Goal: Task Accomplishment & Management: Manage account settings

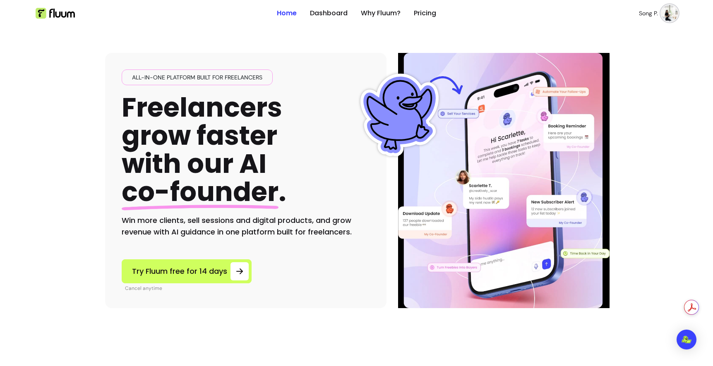
click at [662, 16] on img at bounding box center [669, 13] width 17 height 17
click at [628, 43] on span "Dashboard" at bounding box center [638, 39] width 60 height 8
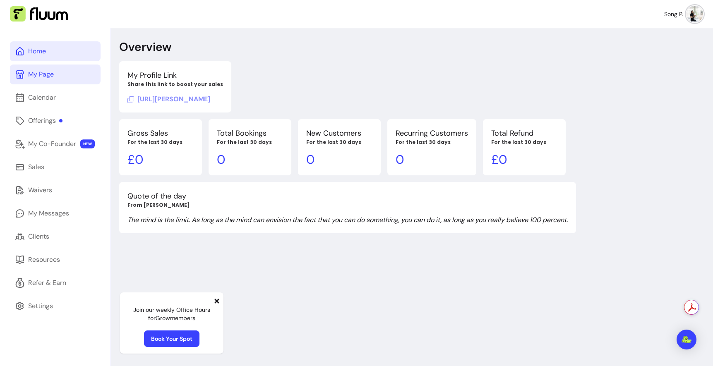
click at [47, 79] on link "My Page" at bounding box center [55, 75] width 91 height 20
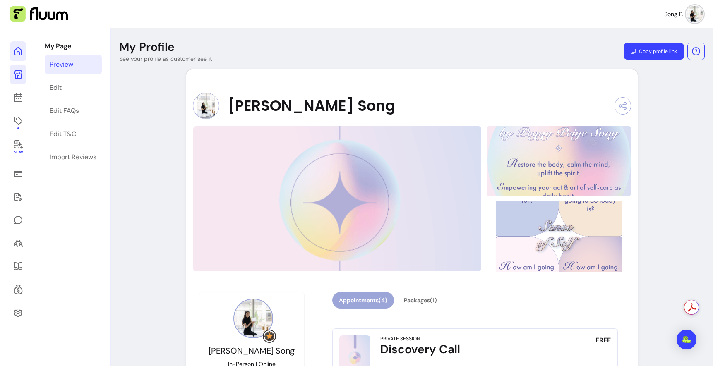
click at [20, 56] on icon at bounding box center [18, 51] width 10 height 10
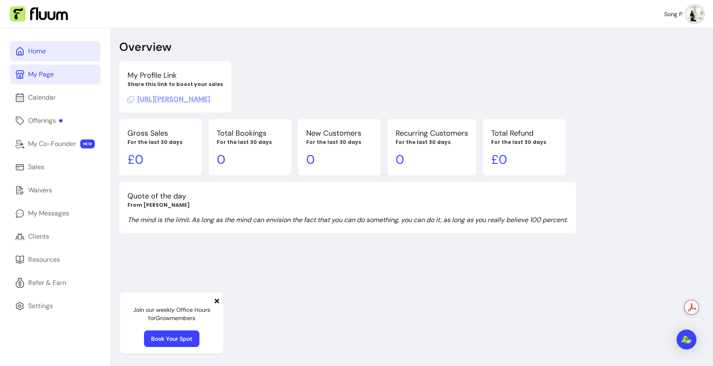
click at [68, 84] on link "My Page" at bounding box center [55, 75] width 91 height 20
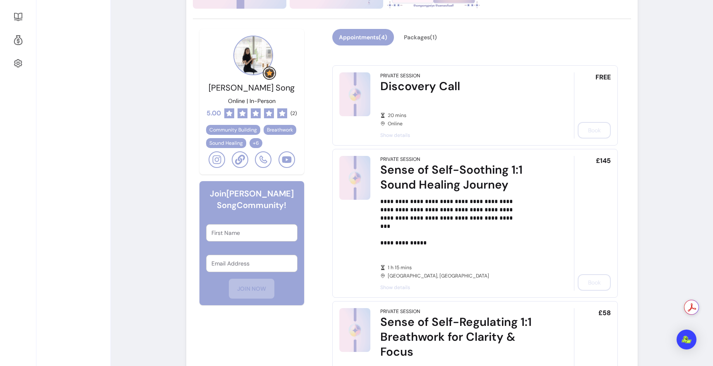
scroll to position [246, 0]
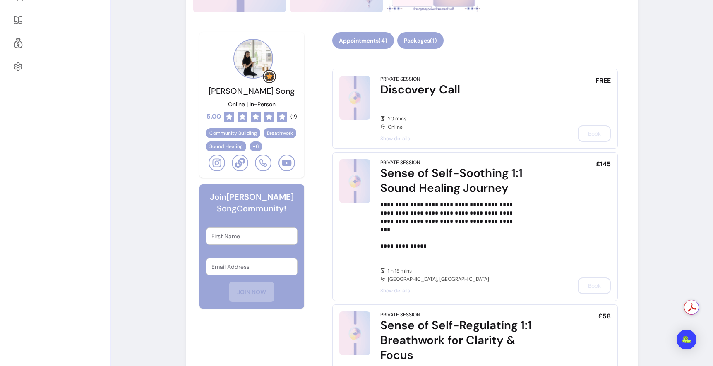
click at [444, 49] on button "Packages ( 1 )" at bounding box center [420, 40] width 46 height 17
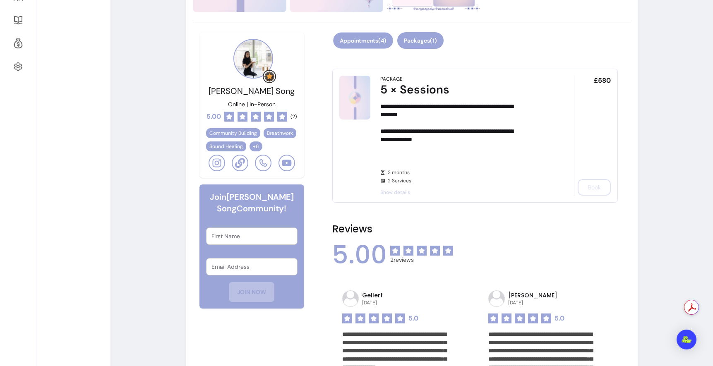
click at [380, 49] on button "Appointments ( 4 )" at bounding box center [363, 41] width 60 height 16
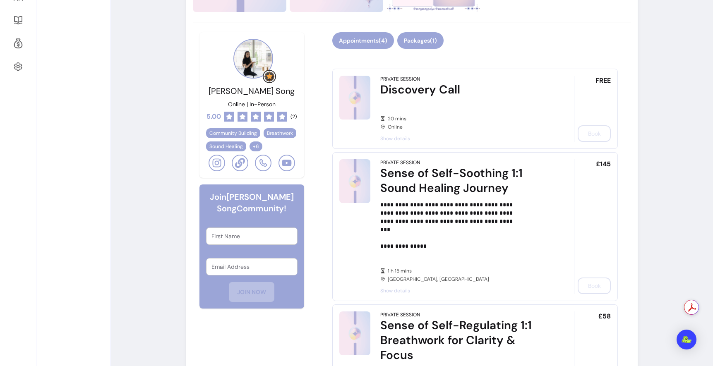
click at [443, 49] on button "Packages ( 1 )" at bounding box center [420, 40] width 46 height 17
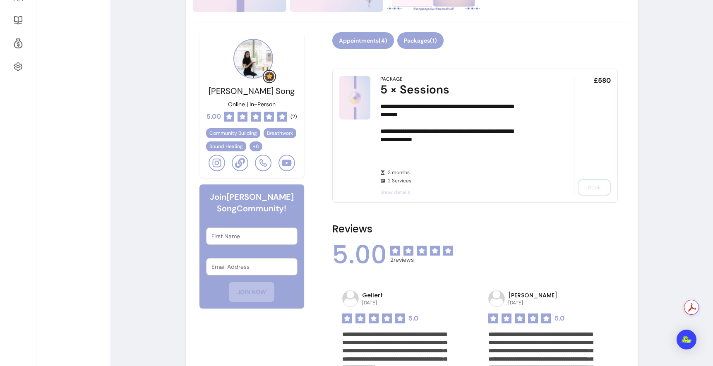
click at [394, 49] on button "Appointments ( 4 )" at bounding box center [363, 40] width 62 height 17
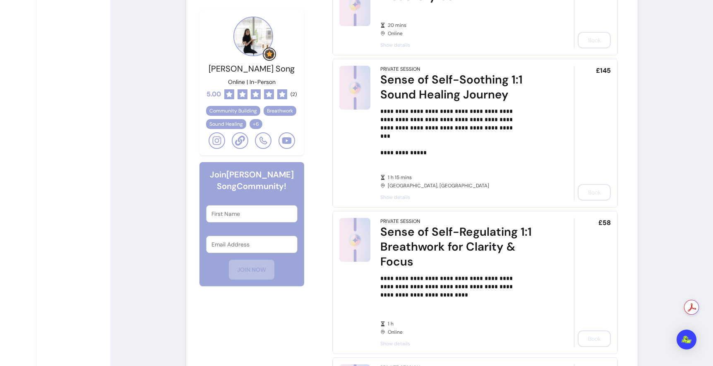
scroll to position [0, 0]
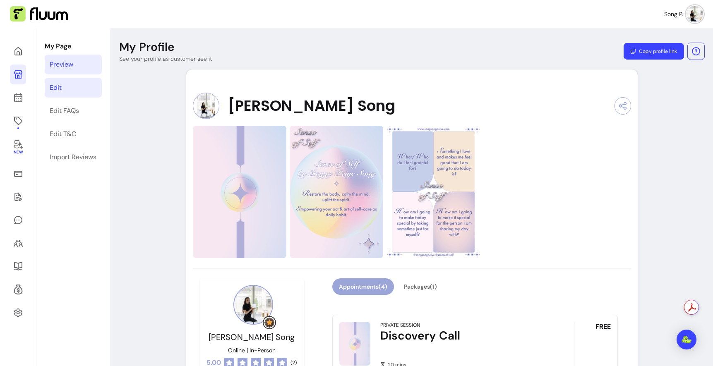
click at [85, 98] on link "Edit" at bounding box center [73, 88] width 57 height 20
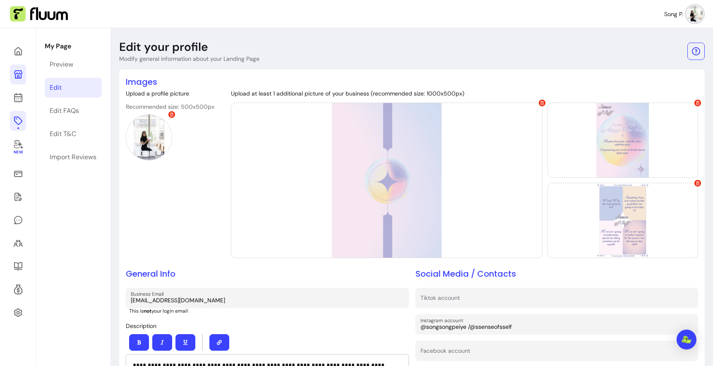
click at [22, 125] on icon at bounding box center [18, 121] width 8 height 8
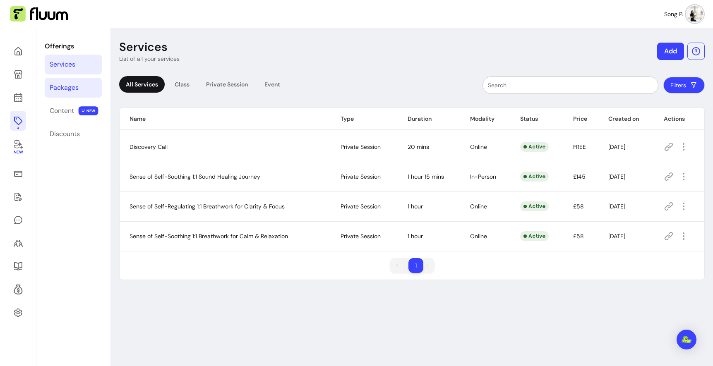
click at [79, 93] on div "Packages" at bounding box center [64, 88] width 29 height 10
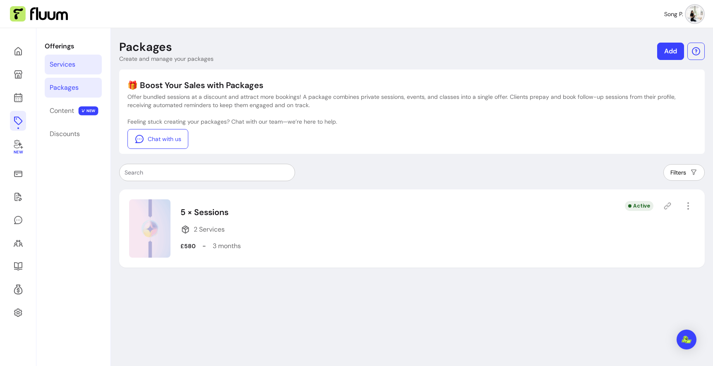
click at [75, 70] on div "Services" at bounding box center [63, 65] width 26 height 10
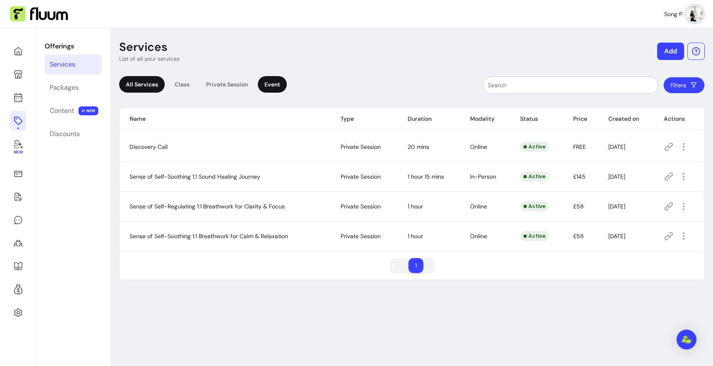
click at [287, 93] on div "Event" at bounding box center [272, 84] width 29 height 17
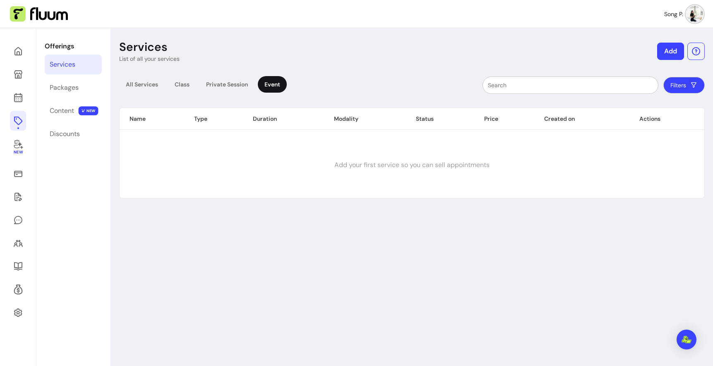
click at [670, 56] on button "Add" at bounding box center [670, 51] width 27 height 17
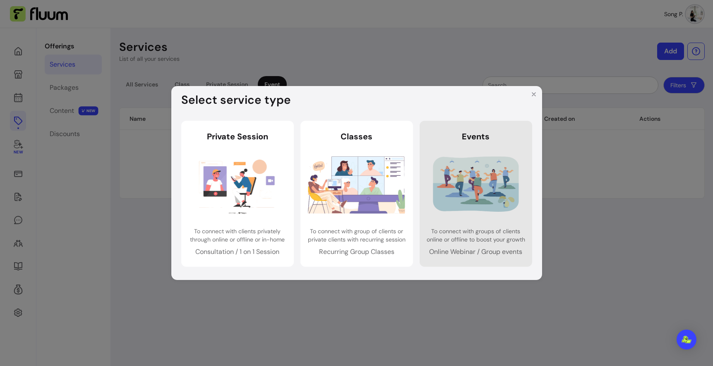
click at [506, 152] on img at bounding box center [475, 184] width 97 height 65
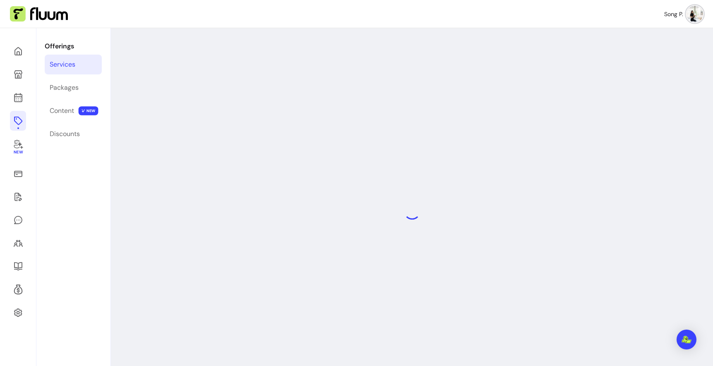
select select "***"
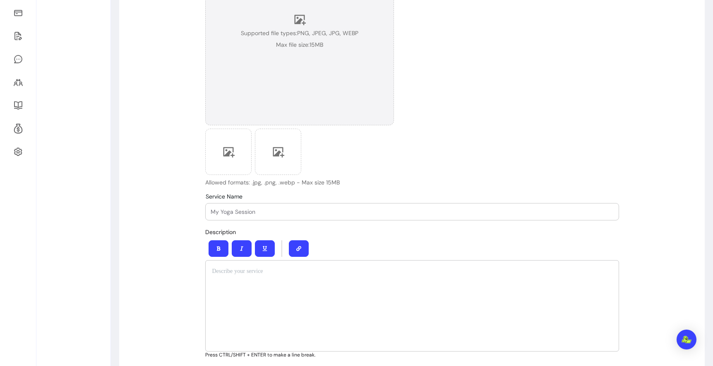
scroll to position [191, 0]
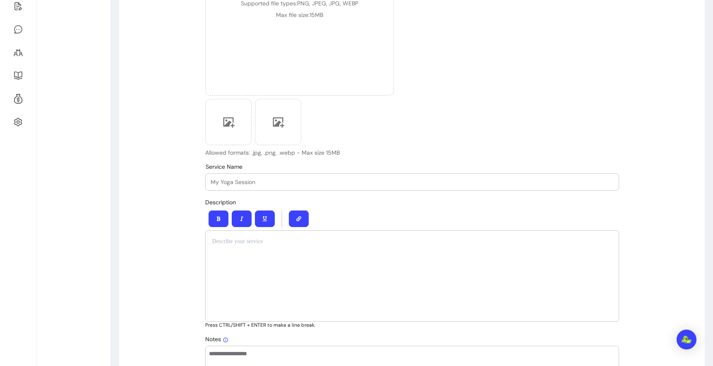
click at [249, 186] on input "Service Name" at bounding box center [412, 182] width 403 height 8
paste input "Holistic & Creative Glow: Candle-Making & Sound Healing Sensory Experience"
drag, startPoint x: 502, startPoint y: 215, endPoint x: 204, endPoint y: 224, distance: 298.2
click at [228, 186] on input "Holistic & Creative Glow: Candle-Making & Sound Healing Sensory Experience" at bounding box center [412, 182] width 403 height 8
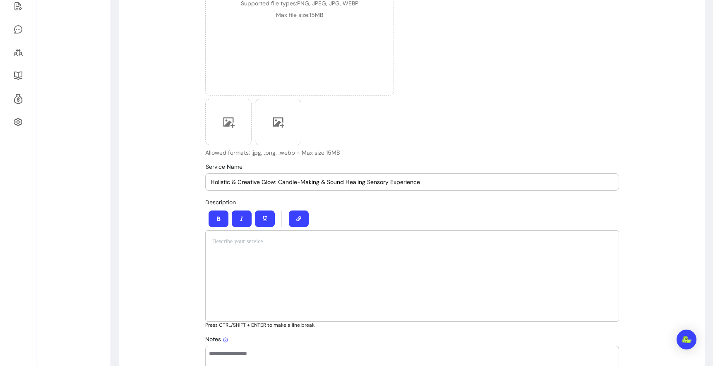
type input "Holistic & Creative Glow: Candle-Making & Sound Healing Sensory Experience"
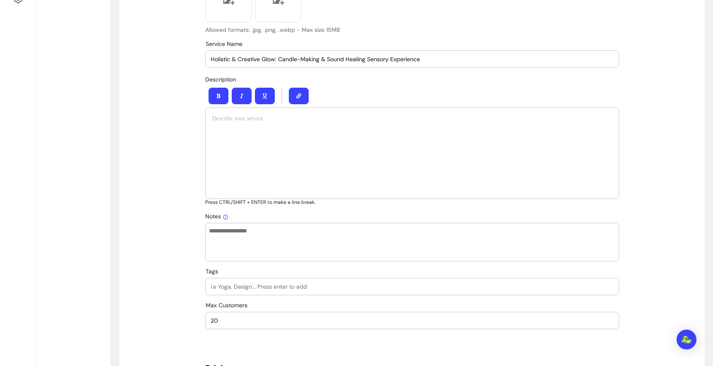
scroll to position [315, 0]
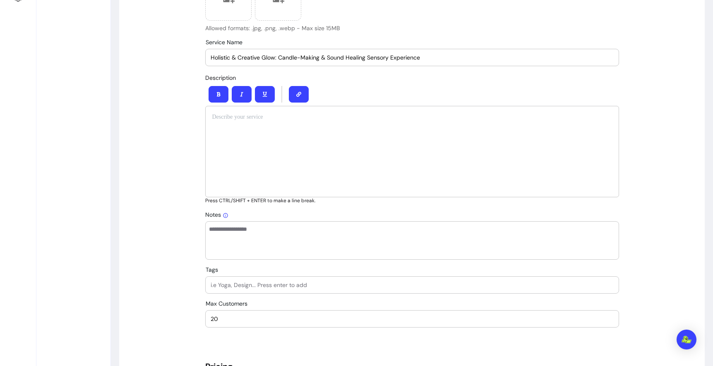
click at [285, 195] on div at bounding box center [412, 151] width 414 height 91
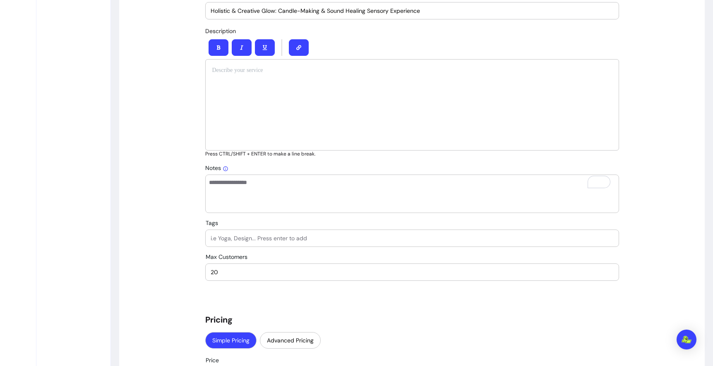
scroll to position [0, 0]
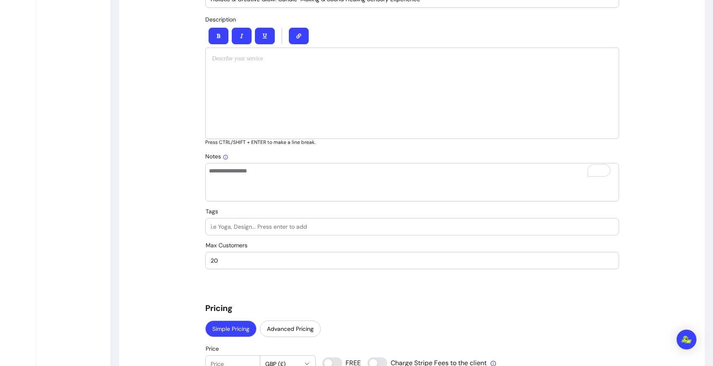
click at [288, 139] on div "To enrich screen reader interactions, please activate Accessibility in Grammarl…" at bounding box center [412, 93] width 414 height 91
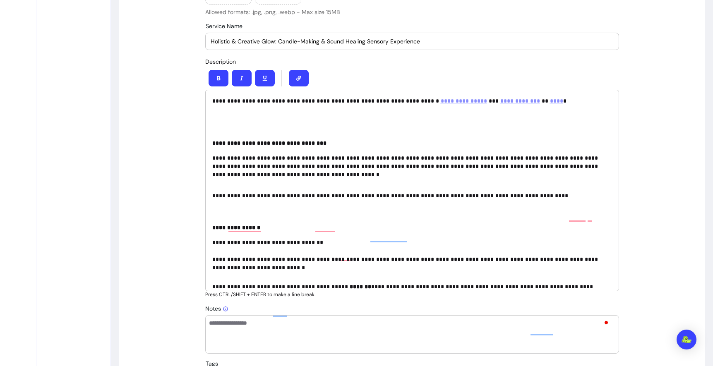
click at [276, 167] on div "**********" at bounding box center [412, 191] width 414 height 202
click at [248, 118] on p "**********" at bounding box center [410, 107] width 397 height 21
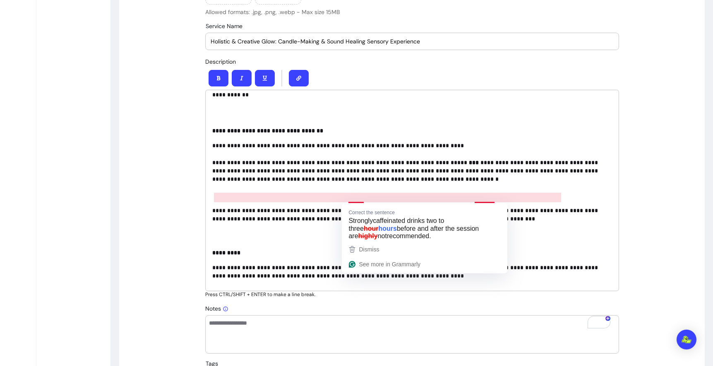
click at [359, 195] on p "**********" at bounding box center [410, 179] width 397 height 41
click at [351, 199] on p "**********" at bounding box center [410, 179] width 397 height 41
drag, startPoint x: 235, startPoint y: 197, endPoint x: 405, endPoint y: 197, distance: 170.1
click at [405, 197] on p "**********" at bounding box center [410, 179] width 397 height 41
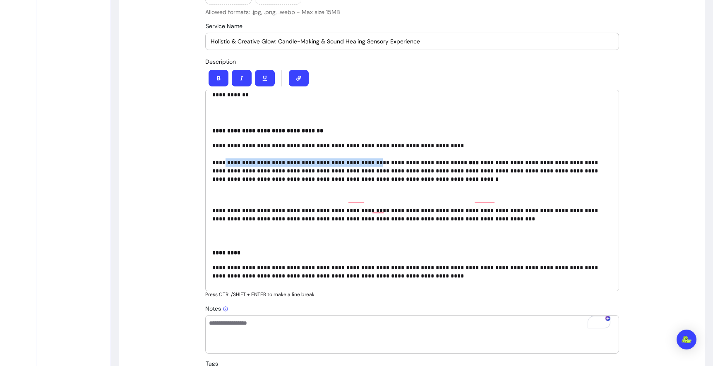
click at [405, 197] on p "**********" at bounding box center [410, 179] width 397 height 41
click at [363, 197] on p "**********" at bounding box center [410, 179] width 397 height 41
drag, startPoint x: 223, startPoint y: 198, endPoint x: 420, endPoint y: 198, distance: 197.0
click at [420, 198] on p "**********" at bounding box center [410, 179] width 397 height 41
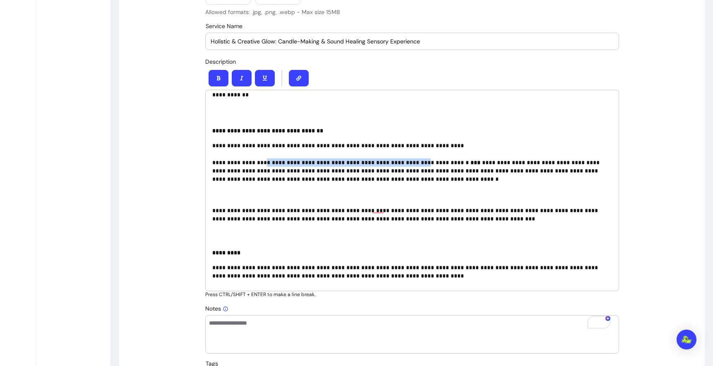
drag, startPoint x: 273, startPoint y: 196, endPoint x: 458, endPoint y: 196, distance: 184.6
click at [458, 196] on p "**********" at bounding box center [410, 179] width 397 height 41
click at [513, 196] on p "**********" at bounding box center [410, 179] width 397 height 41
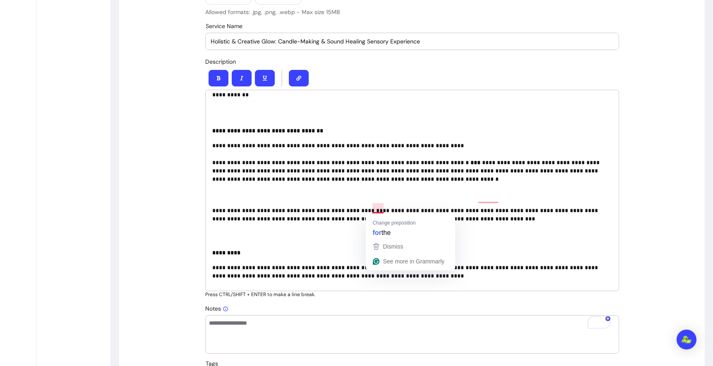
click at [287, 286] on div "**********" at bounding box center [412, 191] width 414 height 202
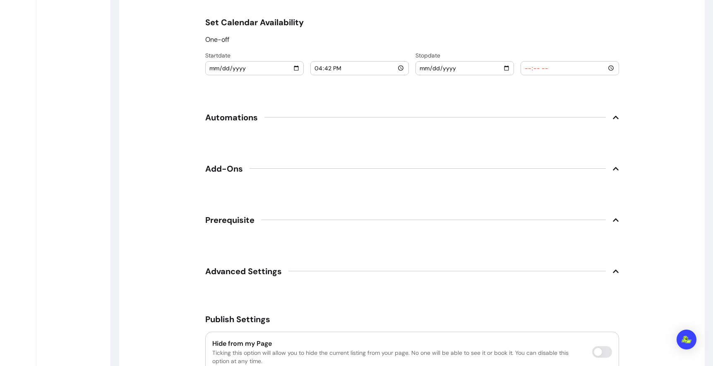
click at [263, 73] on input "[DATE]" at bounding box center [254, 68] width 91 height 9
click at [227, 73] on input "[DATE]" at bounding box center [254, 68] width 91 height 9
click at [212, 73] on input "[DATE]" at bounding box center [254, 68] width 91 height 9
type input "[DATE]"
click at [344, 73] on input "16:42" at bounding box center [359, 68] width 91 height 9
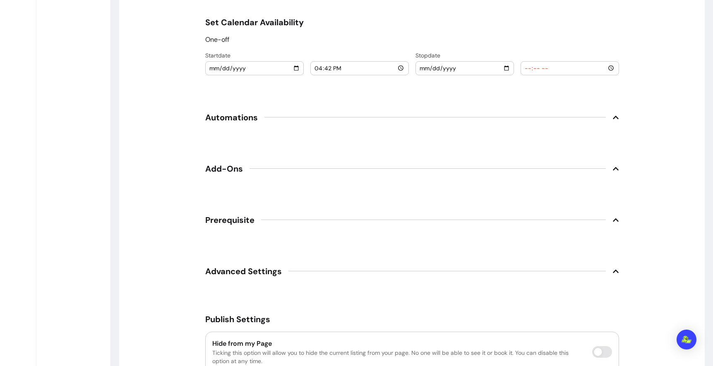
type input "01:42"
type input "13:30"
click at [426, 73] on input "date" at bounding box center [464, 68] width 91 height 9
type input "[DATE]"
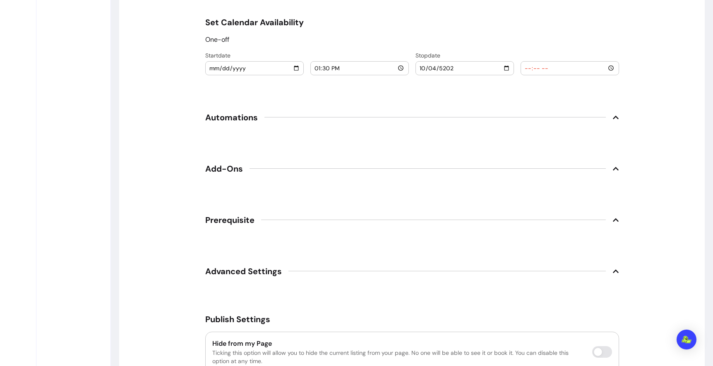
click at [536, 75] on div at bounding box center [569, 68] width 91 height 13
click at [532, 73] on input "time" at bounding box center [569, 68] width 91 height 9
type input "15:30"
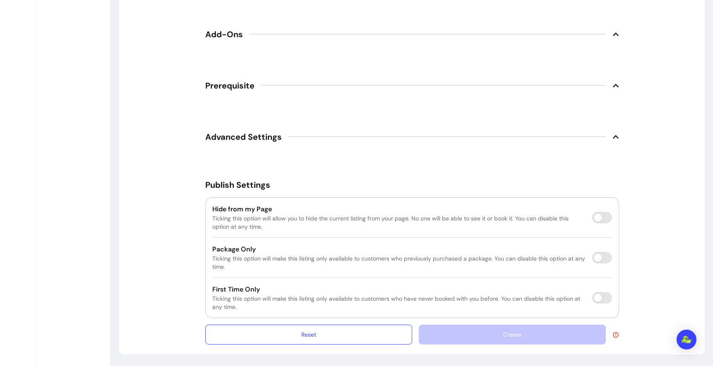
click at [613, 38] on icon at bounding box center [616, 34] width 7 height 7
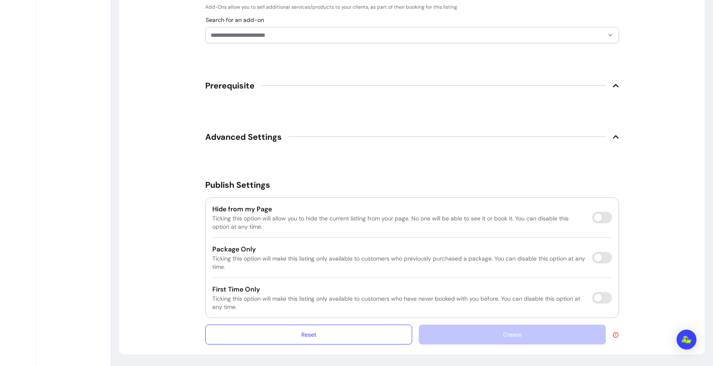
click at [614, 140] on icon at bounding box center [616, 137] width 7 height 7
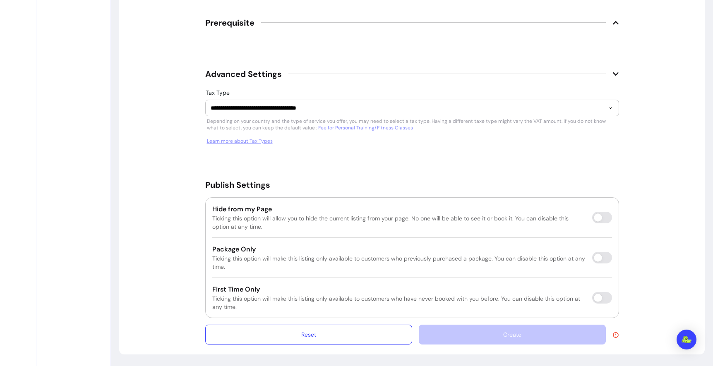
click at [614, 77] on icon at bounding box center [616, 74] width 7 height 7
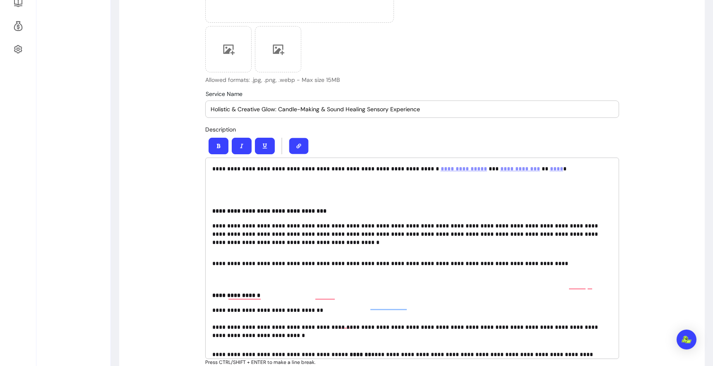
click at [308, 154] on button "button" at bounding box center [298, 146] width 19 height 16
click at [215, 185] on p "**********" at bounding box center [410, 175] width 397 height 21
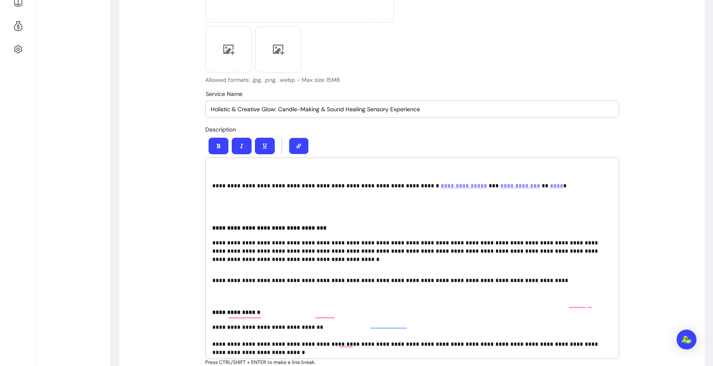
click at [301, 149] on icon "button" at bounding box center [298, 146] width 5 height 5
click at [246, 224] on div "**********" at bounding box center [412, 259] width 414 height 202
click at [229, 175] on p "To enrich screen reader interactions, please activate Accessibility in Grammarl…" at bounding box center [410, 170] width 397 height 10
drag, startPoint x: 213, startPoint y: 217, endPoint x: 293, endPoint y: 217, distance: 80.3
click at [293, 217] on div "**********" at bounding box center [412, 259] width 414 height 202
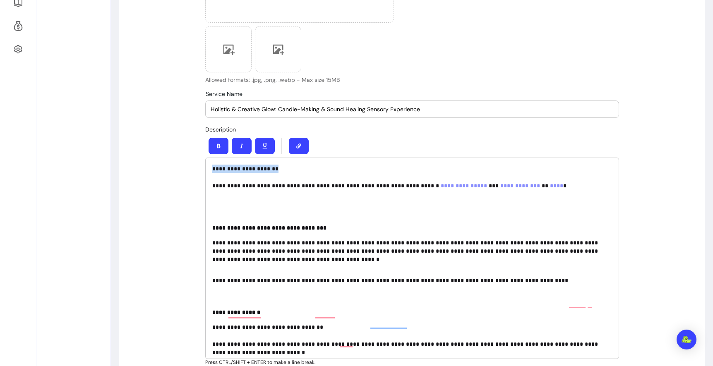
click at [293, 175] on p "**********" at bounding box center [410, 170] width 397 height 10
click at [277, 175] on p "**********" at bounding box center [410, 170] width 397 height 10
click at [308, 154] on button "button" at bounding box center [298, 146] width 19 height 16
click at [300, 175] on p "**********" at bounding box center [410, 170] width 397 height 10
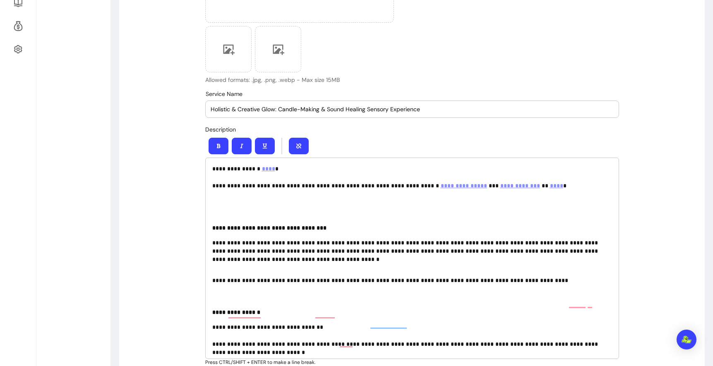
click at [214, 175] on p "**********" at bounding box center [410, 170] width 397 height 10
drag, startPoint x: 330, startPoint y: 220, endPoint x: 183, endPoint y: 220, distance: 147.4
click at [325, 175] on p "**********" at bounding box center [410, 170] width 397 height 10
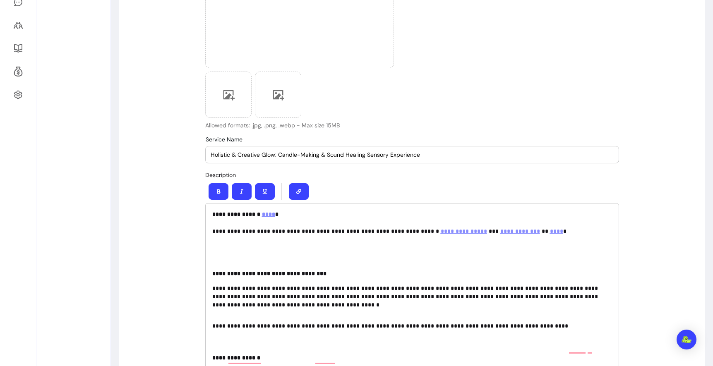
scroll to position [217, 0]
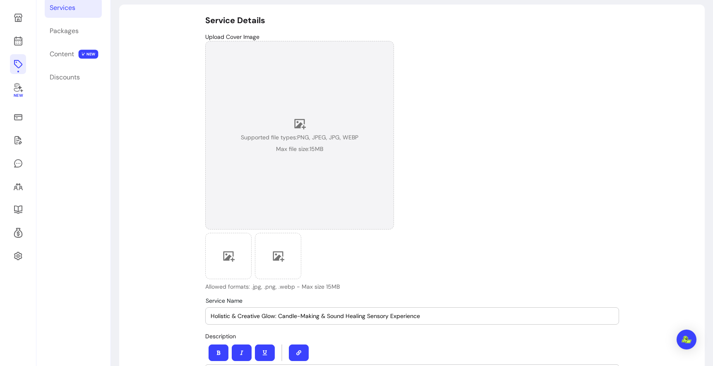
click at [321, 142] on span "Supported file types: PNG, JPEG, JPG, WEBP" at bounding box center [300, 137] width 118 height 8
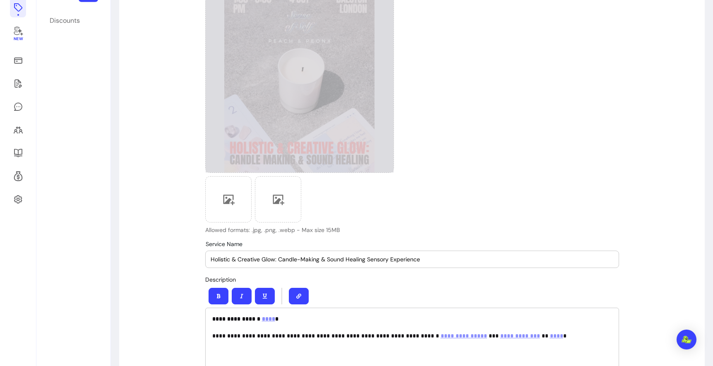
scroll to position [115, 0]
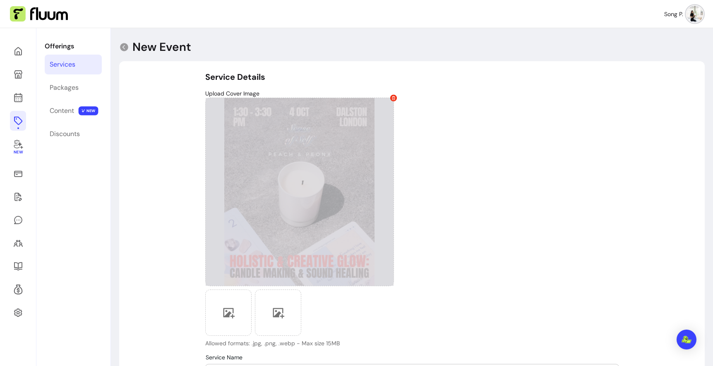
click at [457, 180] on div "Upload Cover Image Allowed formats: .jpg, .png, .webp - Max size 15MB" at bounding box center [412, 218] width 414 height 258
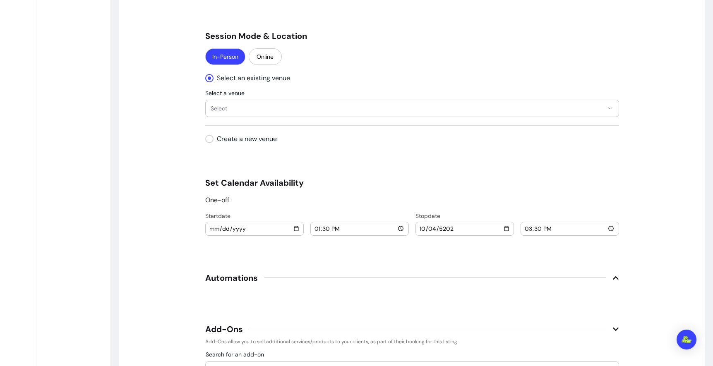
select select "***"
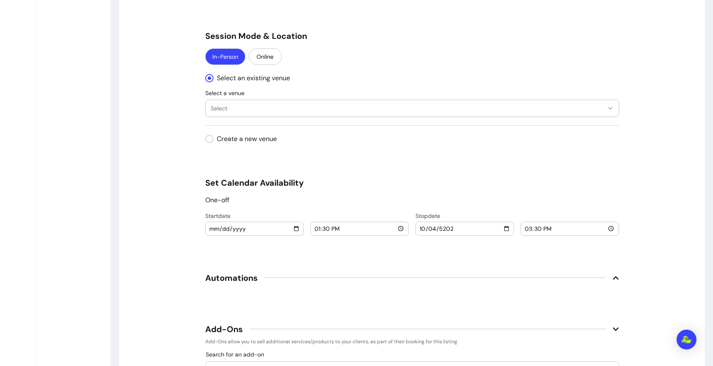
select select "***"
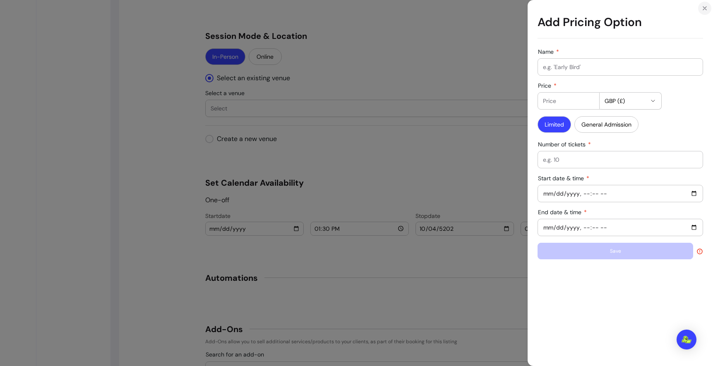
click at [703, 9] on icon "Close" at bounding box center [704, 8] width 3 height 3
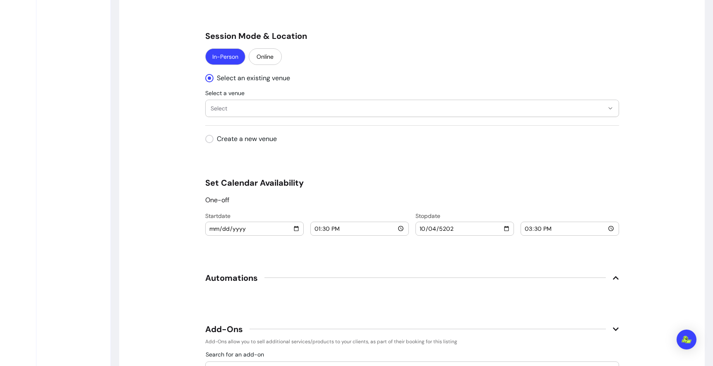
select select "***"
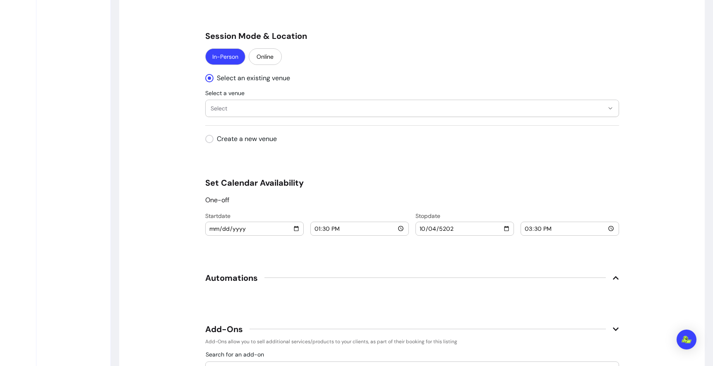
select select "***"
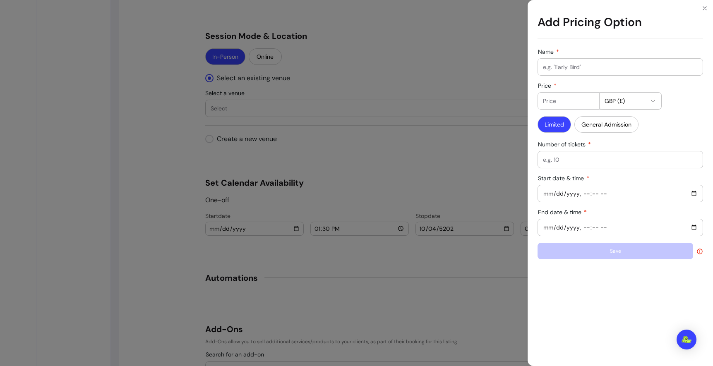
click at [544, 71] on input "Name" at bounding box center [620, 67] width 155 height 8
paste input "Creativity meets [PERSON_NAME]"
type input "Creativity meets [PERSON_NAME]"
click at [543, 105] on input "Price" at bounding box center [568, 101] width 51 height 8
click at [435, 101] on div "Add Pricing Option Name Creativity meets Calm Price GBP (£) Limited General Adm…" at bounding box center [356, 183] width 713 height 366
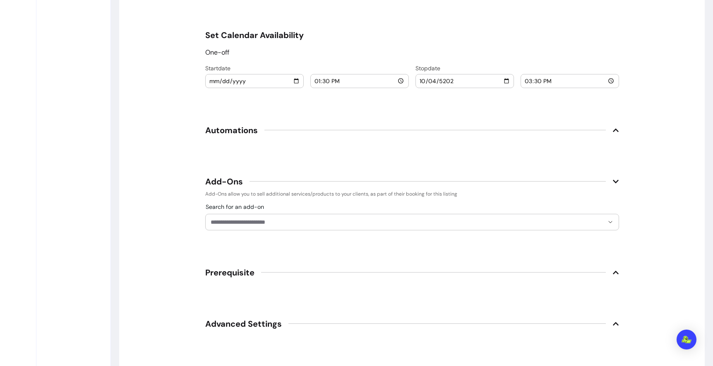
scroll to position [1127, 0]
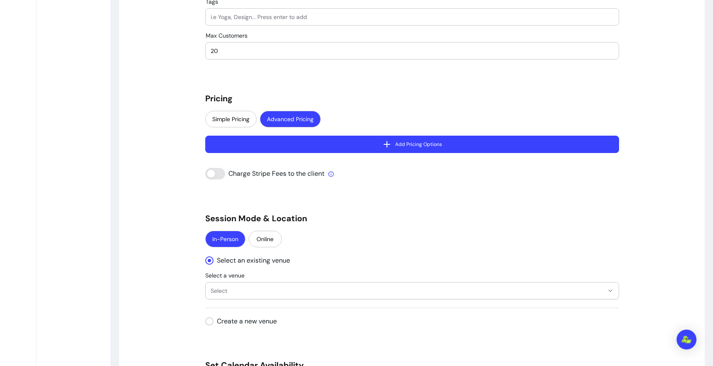
click at [417, 153] on button "Add Pricing Options" at bounding box center [412, 144] width 414 height 17
select select "***"
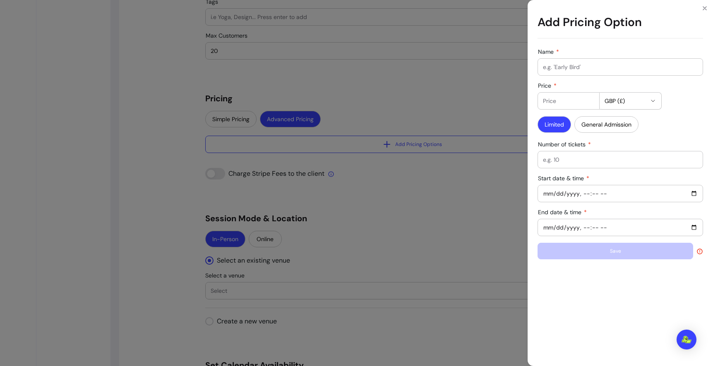
click at [391, 152] on div "Add Pricing Option Name Price GBP (£) Limited General Admission Number of ticke…" at bounding box center [356, 183] width 713 height 366
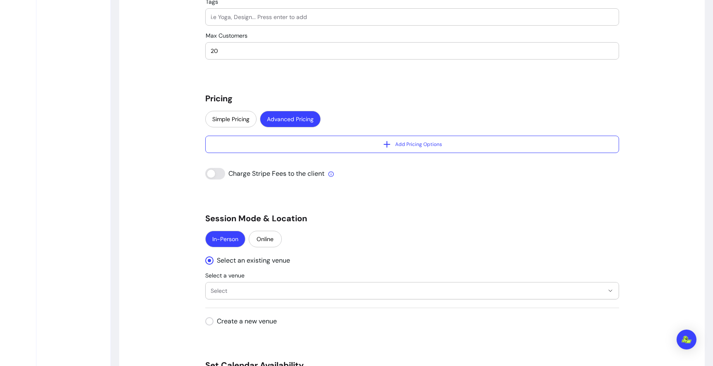
drag, startPoint x: 259, startPoint y: 118, endPoint x: 174, endPoint y: 118, distance: 84.4
click at [174, 118] on div "**********" at bounding box center [412, 119] width 586 height 1505
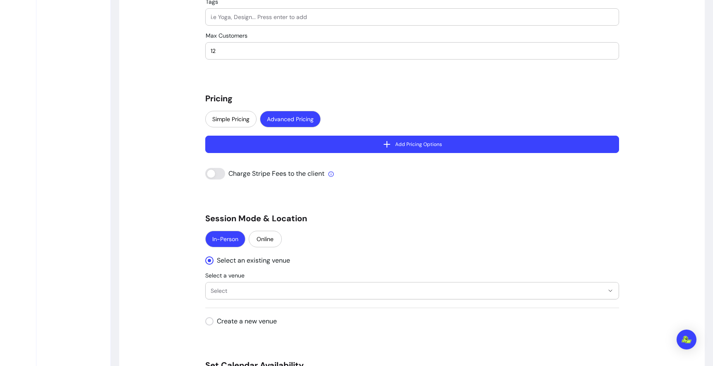
type input "12"
click at [400, 153] on button "Add Pricing Options" at bounding box center [413, 144] width 402 height 17
select select "***"
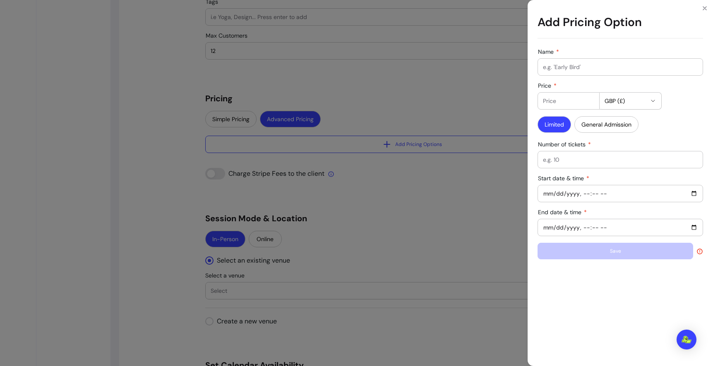
click at [543, 71] on input "Name" at bounding box center [620, 67] width 155 height 8
click at [543, 105] on input "Price" at bounding box center [568, 101] width 51 height 8
type input "79"
drag, startPoint x: 521, startPoint y: 122, endPoint x: 426, endPoint y: 103, distance: 96.8
click at [426, 103] on div "Add Pricing Option Name Price 79 GBP (£) Limited General Admission Number of ti…" at bounding box center [356, 183] width 713 height 366
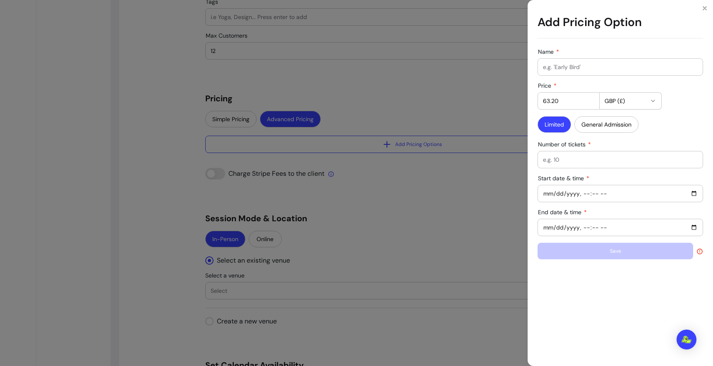
type input "63.20"
click at [543, 71] on input "Name" at bounding box center [620, 67] width 155 height 8
type input "Limited Sale"
click at [543, 168] on div at bounding box center [620, 160] width 155 height 17
type input "6"
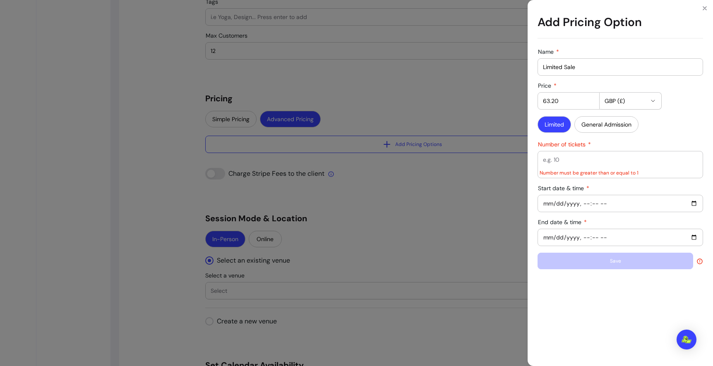
type input "6"
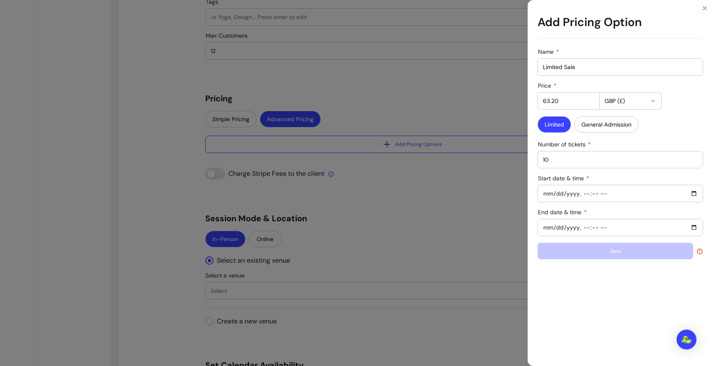
type input "10"
click at [543, 198] on input "Start date & time" at bounding box center [620, 193] width 155 height 9
click at [543, 232] on input "End date & time" at bounding box center [620, 227] width 155 height 9
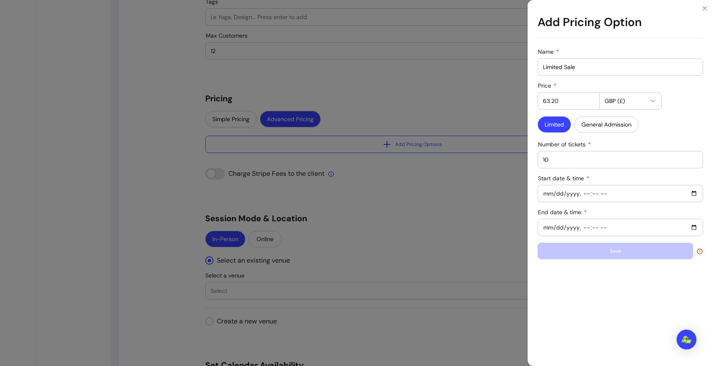
click at [638, 232] on input "End date & time" at bounding box center [620, 227] width 155 height 9
click at [584, 335] on div "Name Limited Sale Price 63.20 GBP (£) Limited General Admission Number of ticke…" at bounding box center [620, 205] width 185 height 321
click at [550, 198] on input "Start date & time" at bounding box center [620, 193] width 155 height 9
click at [690, 198] on input "Start date & time" at bounding box center [620, 193] width 155 height 9
type input "[DATE]T16:51"
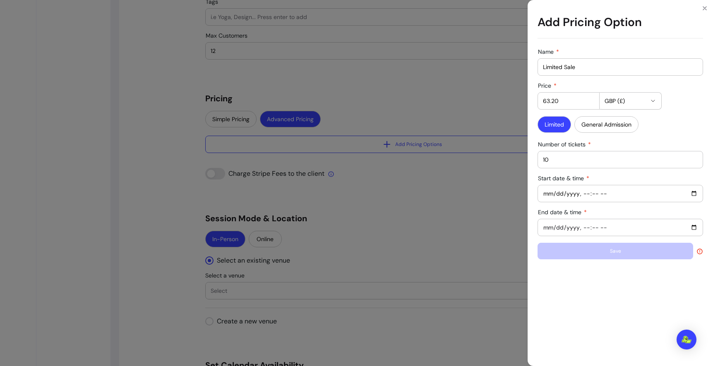
click at [623, 168] on div "10" at bounding box center [620, 160] width 155 height 17
click at [690, 232] on input "End date & time" at bounding box center [620, 227] width 155 height 9
type input "[DATE]T11:00"
click at [691, 135] on div "Limited General Admission" at bounding box center [621, 125] width 166 height 18
click at [586, 260] on button "Save" at bounding box center [621, 251] width 166 height 17
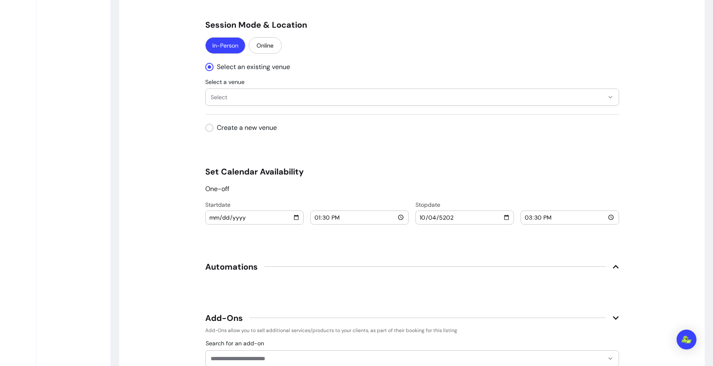
scroll to position [1271, 0]
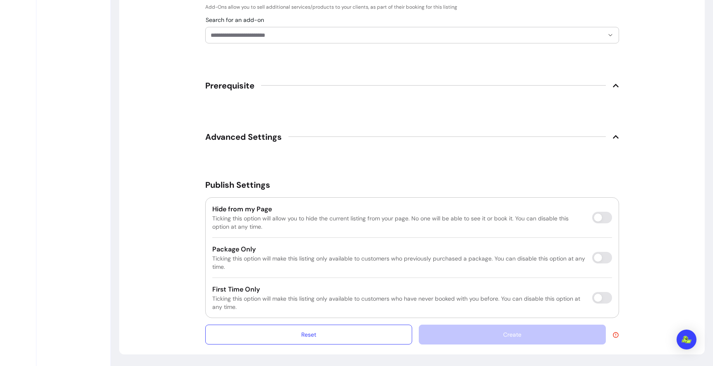
click at [616, 332] on icon at bounding box center [616, 335] width 7 height 7
click at [617, 332] on icon at bounding box center [616, 335] width 7 height 7
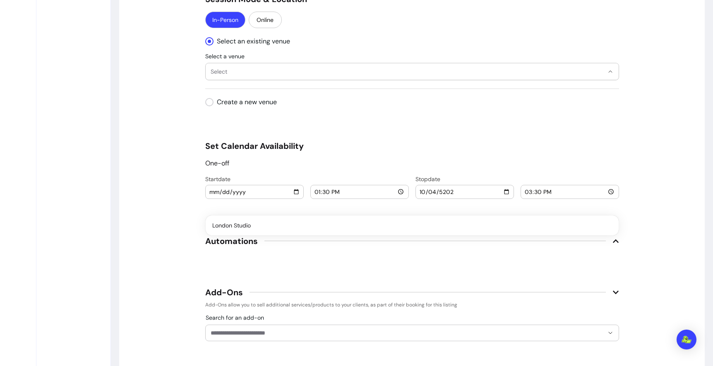
click at [337, 76] on span "Select" at bounding box center [407, 71] width 393 height 8
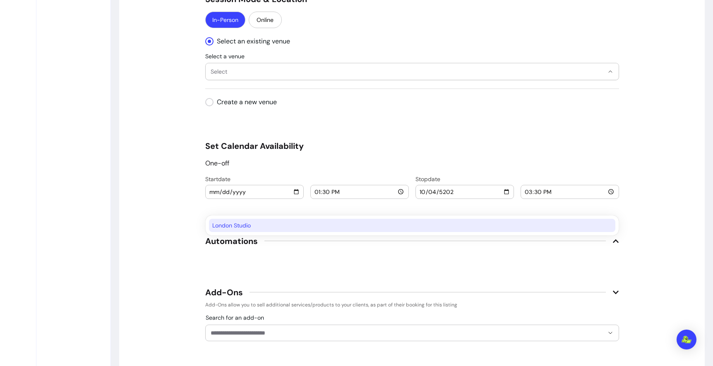
click at [291, 227] on span "London Studio" at bounding box center [408, 225] width 392 height 8
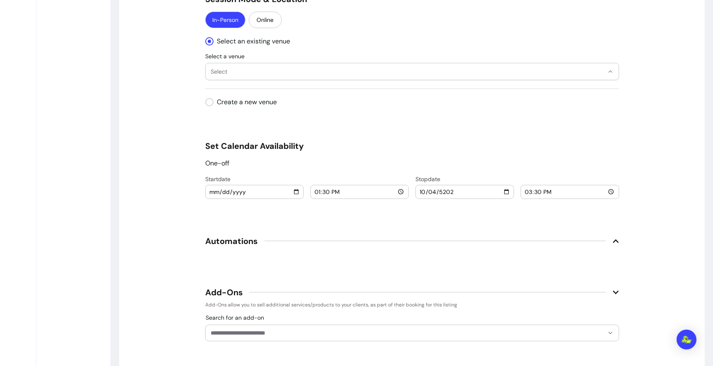
select select "**********"
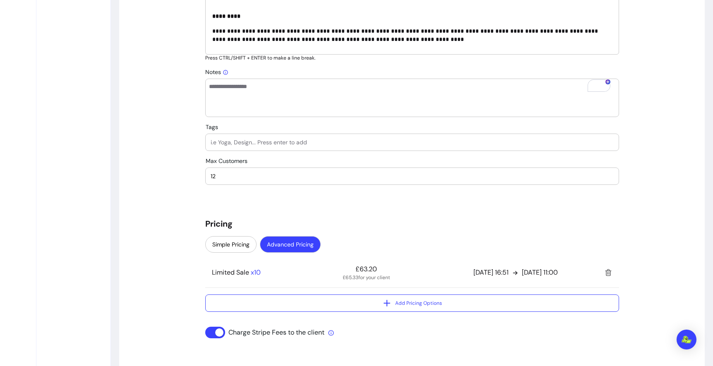
click at [271, 151] on div at bounding box center [412, 142] width 403 height 17
type input "C"
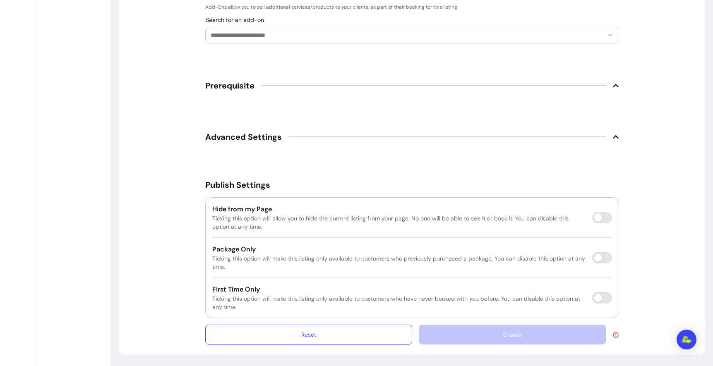
type input "Sound Healing; Candle-making"
click at [526, 330] on div "Create" at bounding box center [519, 335] width 200 height 20
click at [316, 95] on span "Prerequisite" at bounding box center [412, 86] width 414 height 18
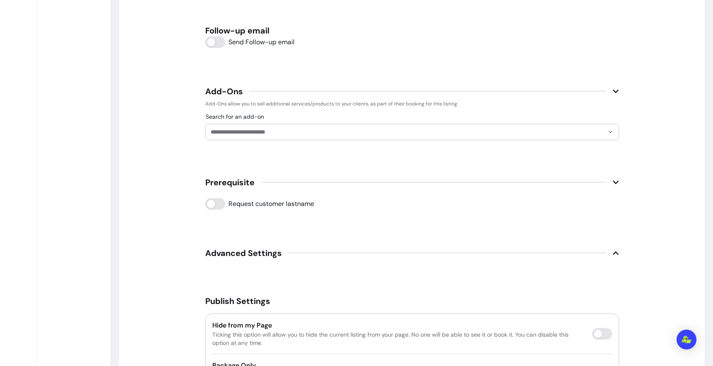
click at [442, 49] on div "Waivers and Forms Ask clients to fill a waiver after booking this service Follo…" at bounding box center [412, 11] width 414 height 75
click at [469, 49] on div "Waivers and Forms Ask clients to fill a waiver after booking this service Follo…" at bounding box center [412, 11] width 414 height 75
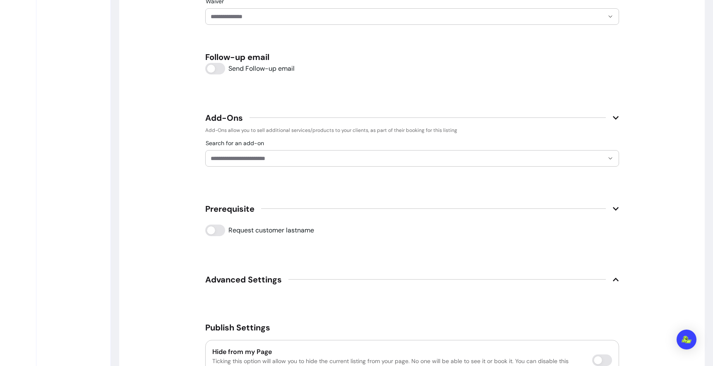
click at [238, 24] on div at bounding box center [412, 17] width 403 height 16
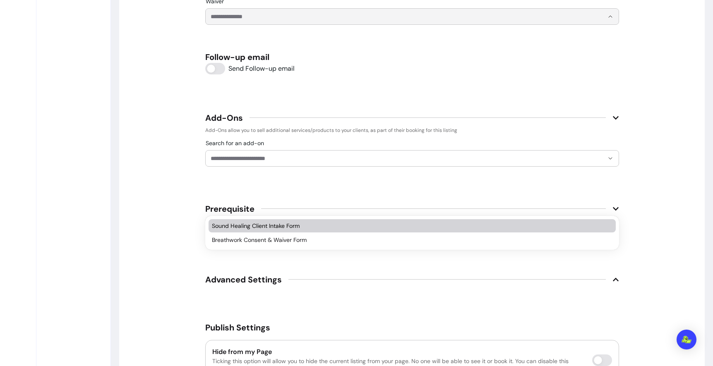
click at [303, 230] on span "Sound Healing Client Intake Form" at bounding box center [408, 226] width 392 height 8
type input "**********"
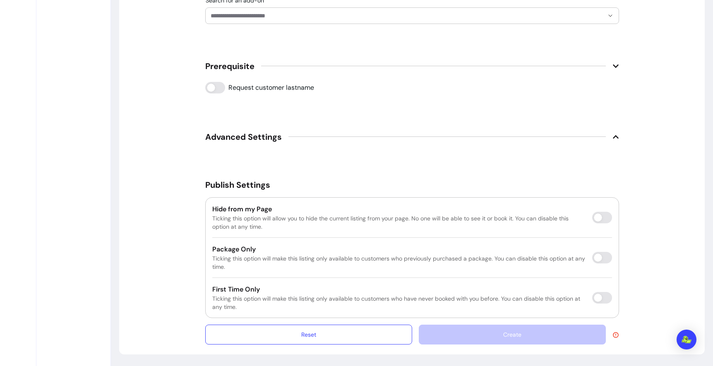
click at [616, 332] on icon at bounding box center [616, 335] width 7 height 7
click at [276, 20] on input "Search for an add-on" at bounding box center [407, 16] width 393 height 8
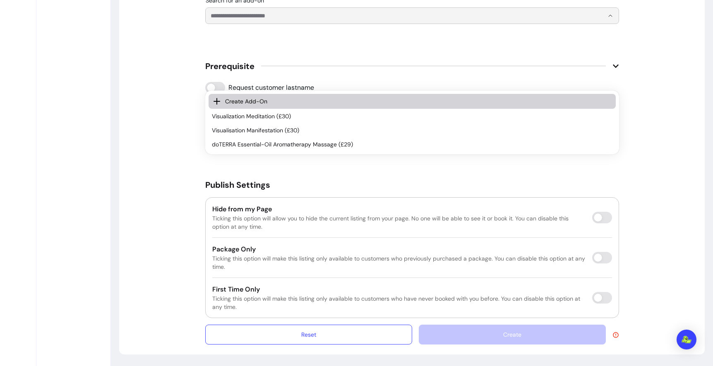
click at [225, 20] on input "Search for an add-on" at bounding box center [407, 16] width 393 height 8
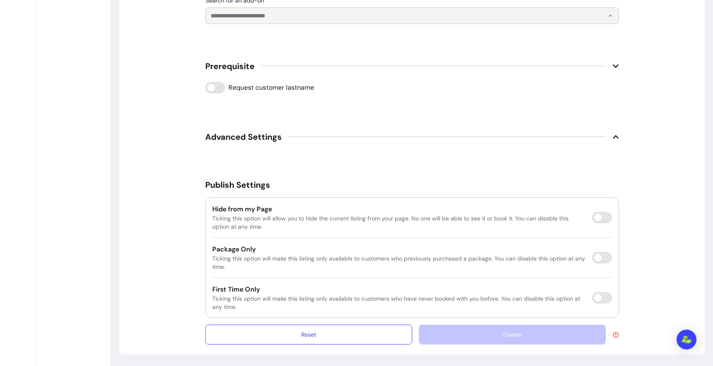
click at [207, 24] on div "Search for an add-on" at bounding box center [412, 15] width 414 height 17
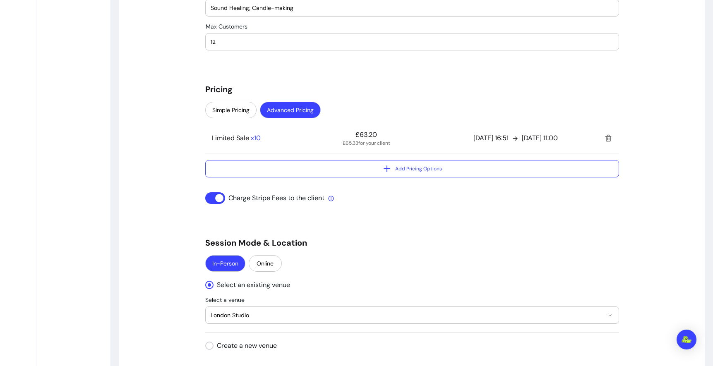
click at [320, 12] on input "Sound Healing; Candle-making" at bounding box center [412, 8] width 403 height 8
drag, startPoint x: 338, startPoint y: 65, endPoint x: 259, endPoint y: 65, distance: 79.1
click at [259, 12] on input "Sound Healing; Candle-making" at bounding box center [412, 8] width 403 height 8
click at [259, 12] on input "Sound Healing" at bounding box center [412, 8] width 403 height 8
type input "Sound Healing"
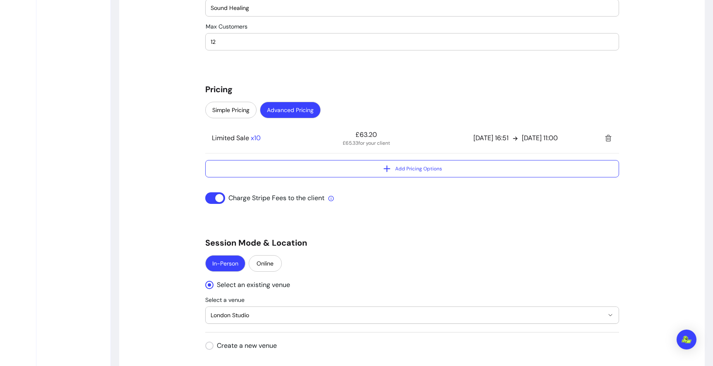
drag, startPoint x: 209, startPoint y: 65, endPoint x: 350, endPoint y: 65, distance: 140.7
click at [350, 16] on div "Tags Sound Healing" at bounding box center [412, 8] width 413 height 17
click at [350, 12] on input "Sound Healing" at bounding box center [412, 8] width 403 height 8
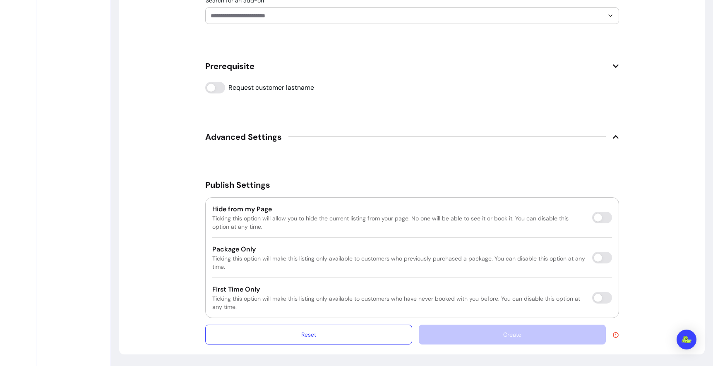
click at [614, 332] on icon at bounding box center [616, 335] width 7 height 7
drag, startPoint x: 596, startPoint y: 310, endPoint x: 688, endPoint y: 310, distance: 91.9
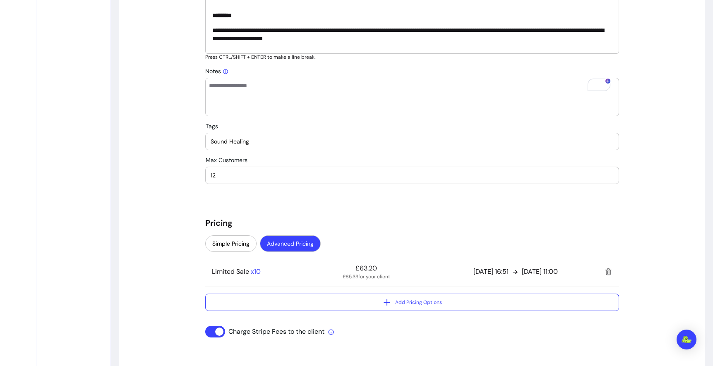
click at [277, 146] on input "Sound Healing" at bounding box center [412, 141] width 403 height 8
drag, startPoint x: 290, startPoint y: 201, endPoint x: 197, endPoint y: 192, distance: 93.2
click at [197, 192] on div "**********" at bounding box center [412, 325] width 586 height 1666
type input "S"
type input "Sound Healing"
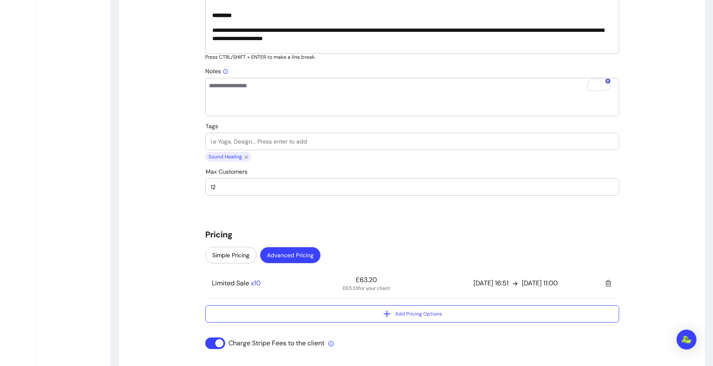
click at [236, 146] on input "Tags" at bounding box center [412, 141] width 403 height 8
type input "T"
type input "Candle-Making"
click at [285, 146] on input "Tags" at bounding box center [412, 141] width 403 height 8
type input "W"
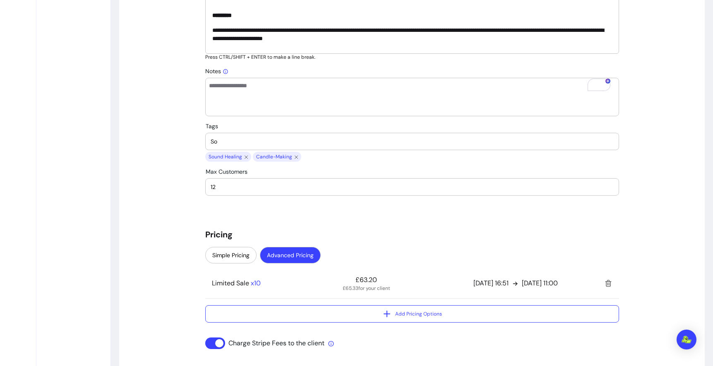
type input "S"
type input "Mindful Social"
click at [301, 146] on input "Tags" at bounding box center [412, 141] width 403 height 8
type input "W"
type input "Weekend Wind-down"
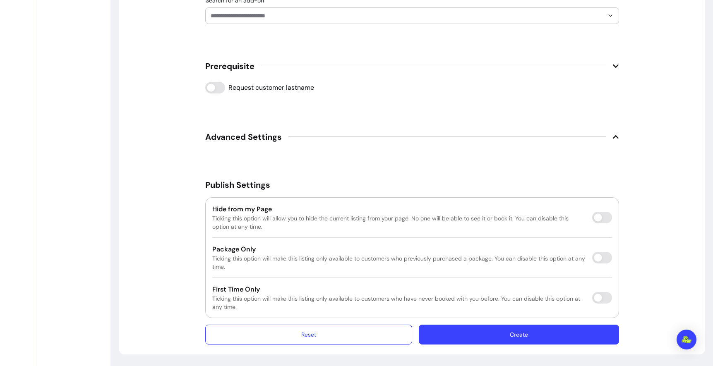
click at [511, 330] on button "Create" at bounding box center [519, 335] width 200 height 20
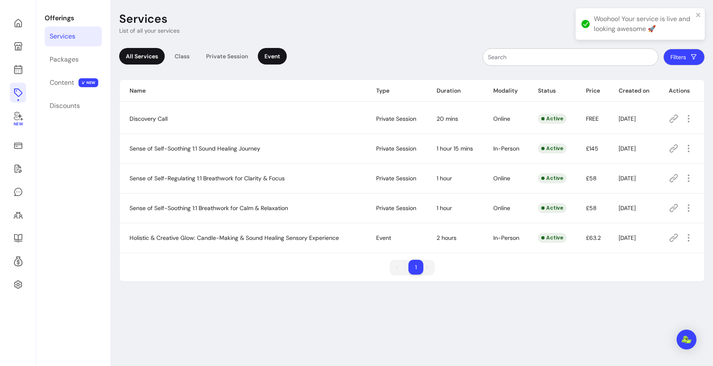
click at [287, 65] on div "Event" at bounding box center [272, 56] width 29 height 17
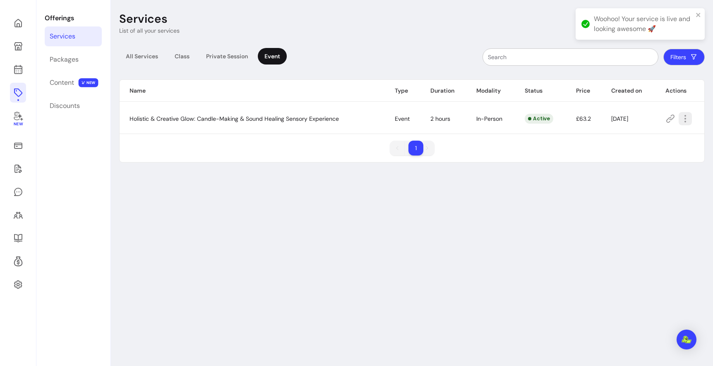
click at [687, 124] on icon "button" at bounding box center [686, 119] width 10 height 10
click at [485, 162] on div "1 1" at bounding box center [412, 152] width 585 height 22
click at [25, 22] on link at bounding box center [18, 23] width 16 height 20
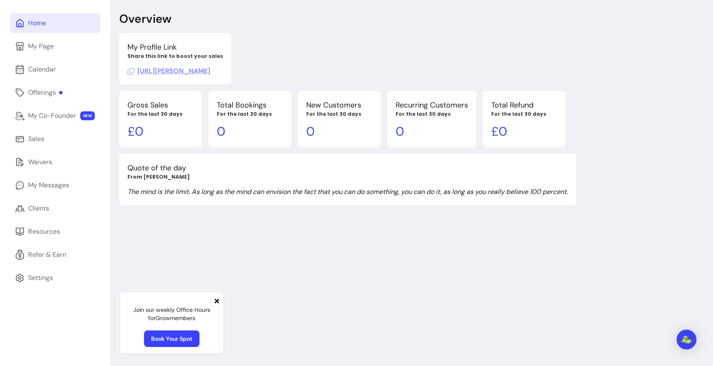
click at [62, 27] on link "Home" at bounding box center [55, 23] width 91 height 20
click at [173, 75] on span "[URL][PERSON_NAME]" at bounding box center [168, 71] width 83 height 9
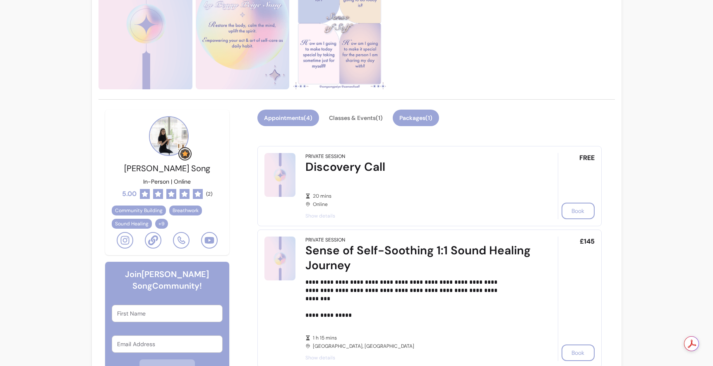
click at [439, 126] on button "Packages ( 1 )" at bounding box center [416, 118] width 46 height 17
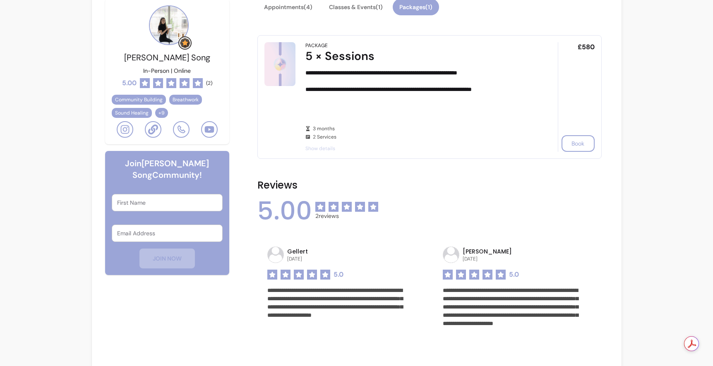
scroll to position [205, 0]
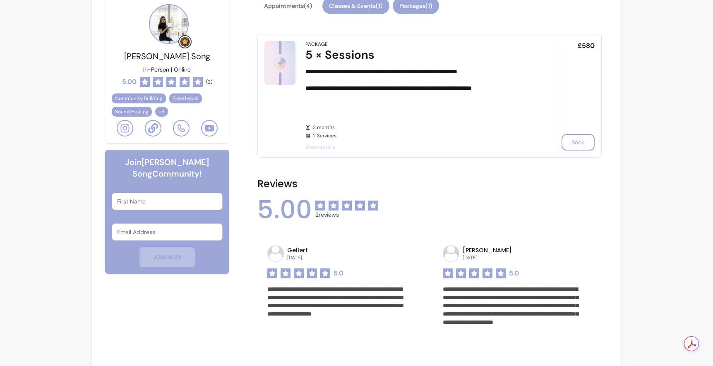
click at [385, 14] on button "Classes & Events ( 1 )" at bounding box center [355, 6] width 67 height 17
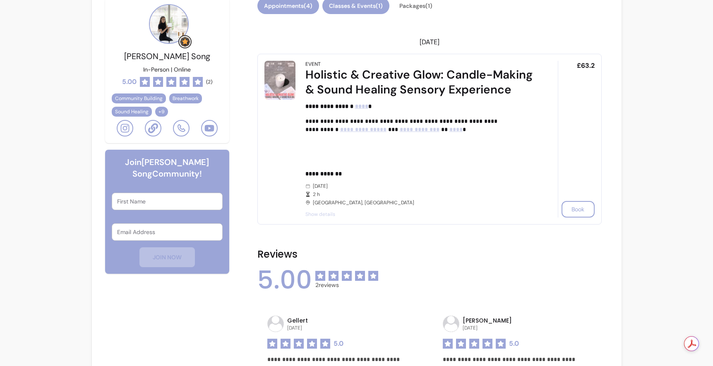
click at [308, 14] on button "Appointments ( 4 )" at bounding box center [288, 6] width 62 height 17
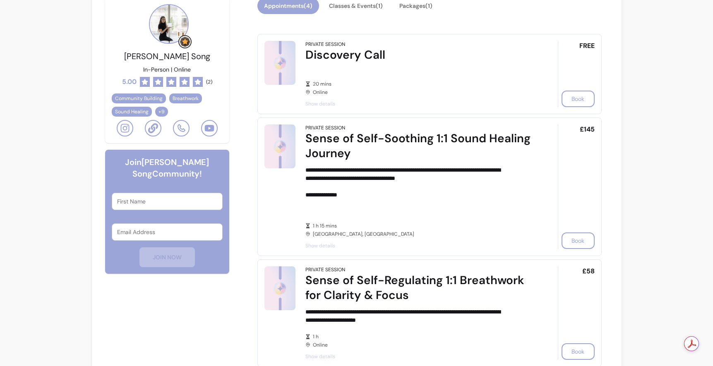
drag, startPoint x: 408, startPoint y: 23, endPoint x: 318, endPoint y: 23, distance: 89.4
click at [318, 23] on div "Appointments ( 4 ) Classes & Events ( 1 ) Packages ( 1 )" at bounding box center [429, 11] width 344 height 26
click at [390, 14] on button "Classes & Events ( 1 )" at bounding box center [355, 6] width 67 height 17
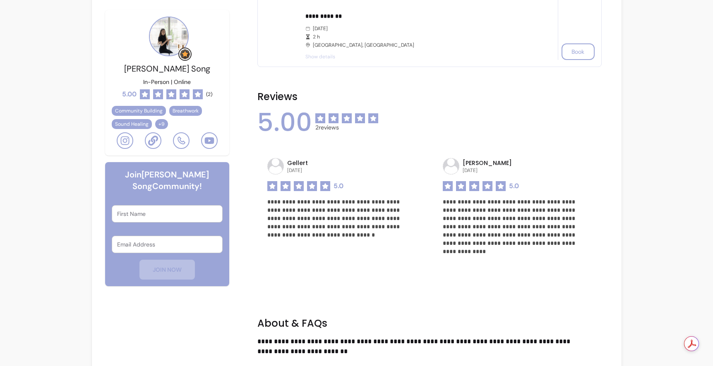
scroll to position [368, 0]
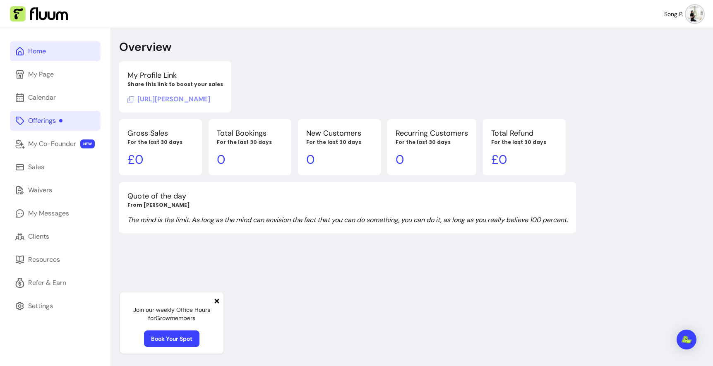
click at [53, 126] on div "Offerings" at bounding box center [45, 121] width 34 height 10
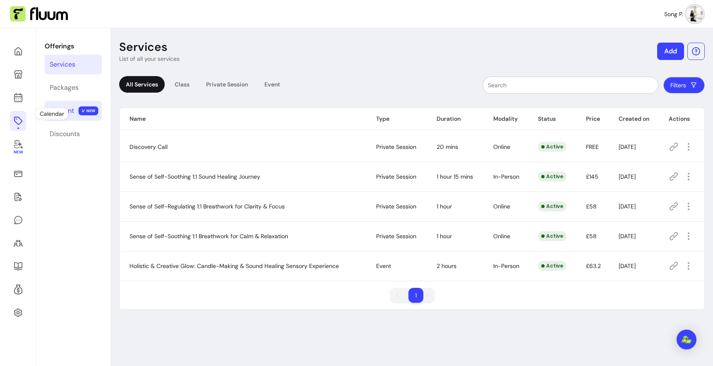
click at [74, 116] on div "Content" at bounding box center [62, 111] width 24 height 10
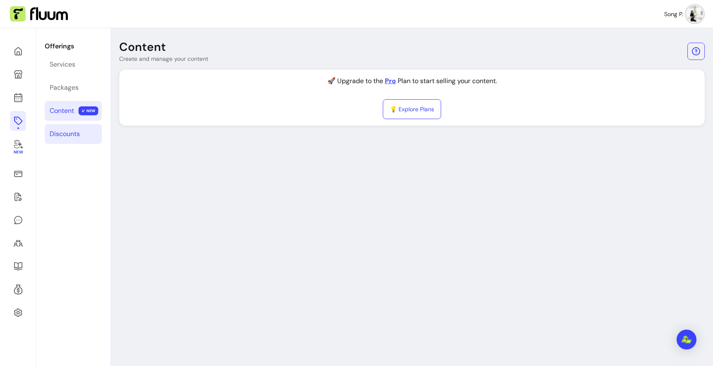
click at [80, 139] on div "Discounts" at bounding box center [65, 134] width 30 height 10
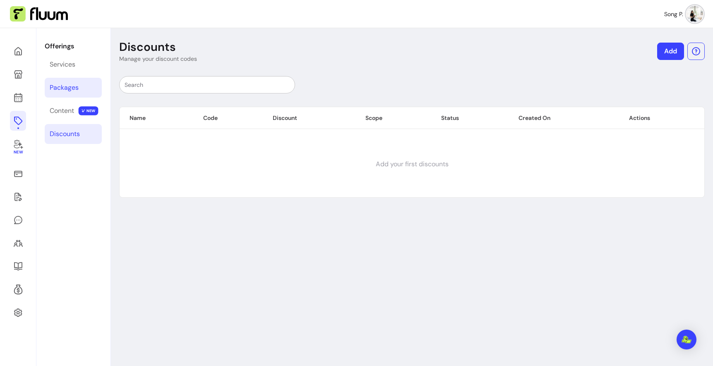
click at [79, 93] on div "Packages" at bounding box center [64, 88] width 29 height 10
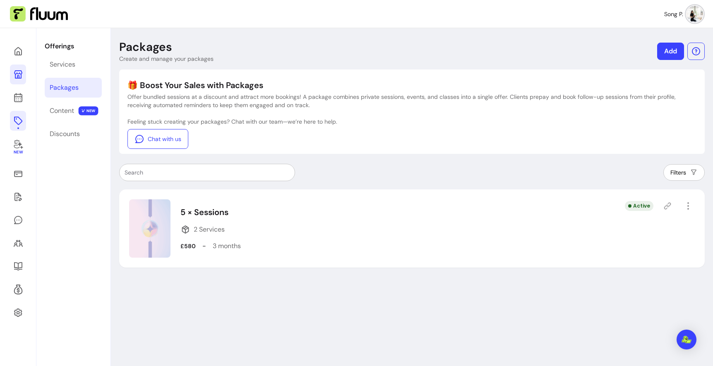
click at [22, 79] on icon at bounding box center [18, 74] width 8 height 8
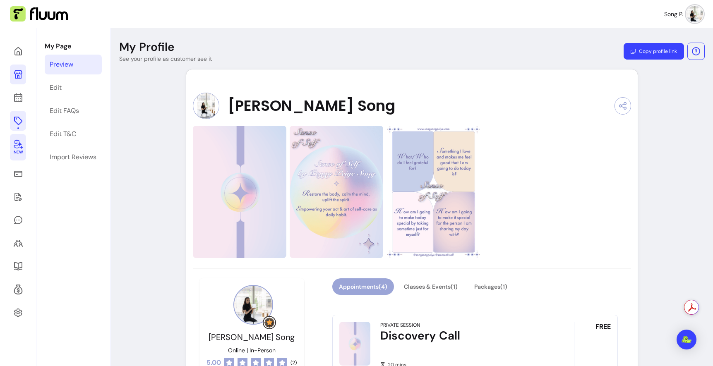
click at [23, 149] on span at bounding box center [18, 144] width 10 height 10
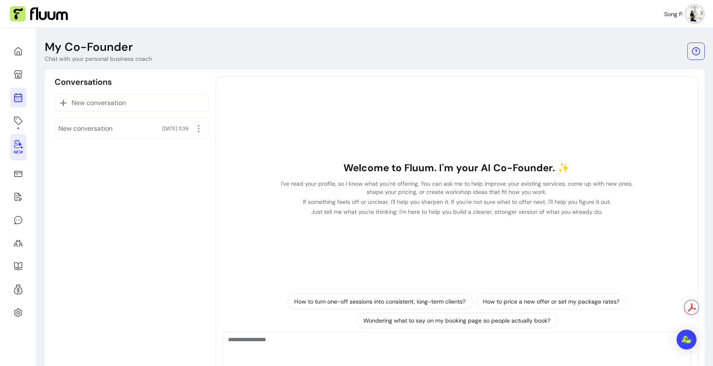
click at [20, 113] on icon at bounding box center [18, 65] width 140 height 118
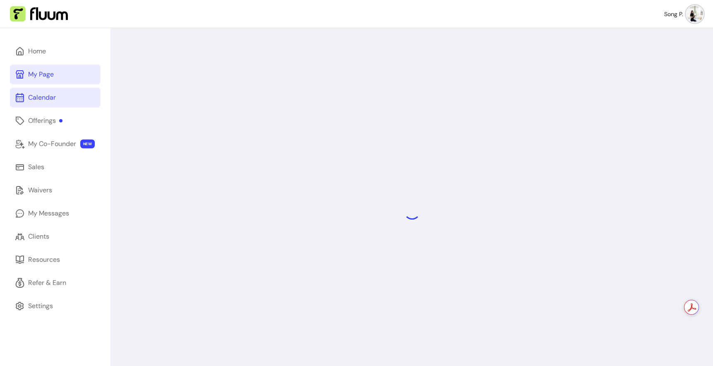
click at [37, 79] on div "My Page" at bounding box center [41, 75] width 26 height 10
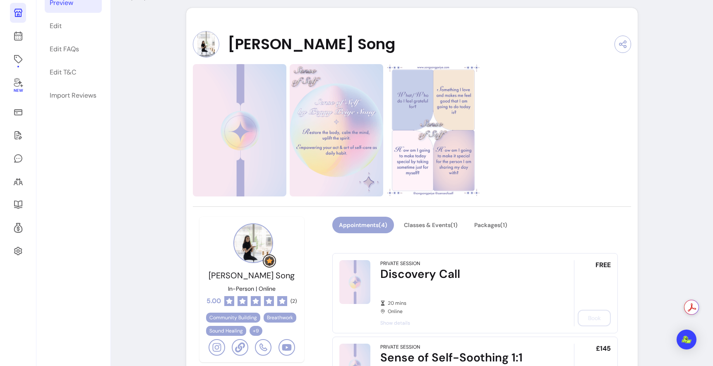
scroll to position [61, 0]
drag, startPoint x: 469, startPoint y: 256, endPoint x: 370, endPoint y: 255, distance: 98.1
click at [370, 244] on div "Appointments ( 4 ) Classes & Events ( 1 ) Packages ( 1 )" at bounding box center [475, 230] width 286 height 26
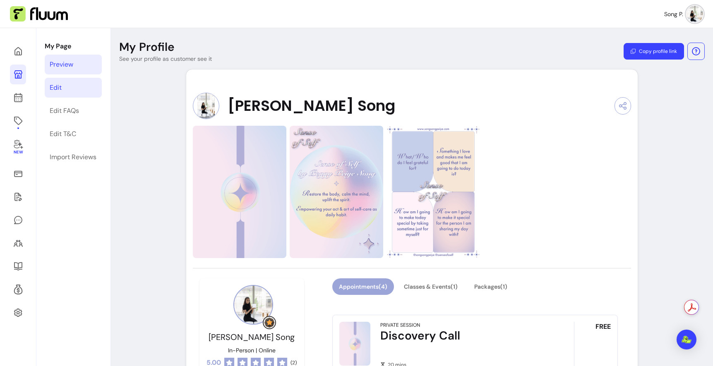
click at [62, 93] on div "Edit" at bounding box center [56, 88] width 12 height 10
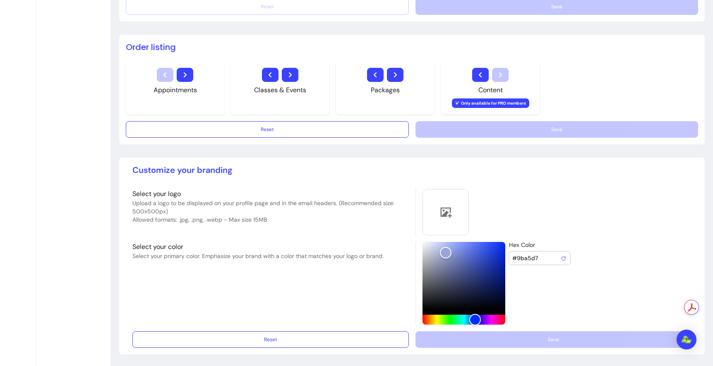
scroll to position [583, 0]
click at [271, 77] on icon "button" at bounding box center [270, 74] width 3 height 5
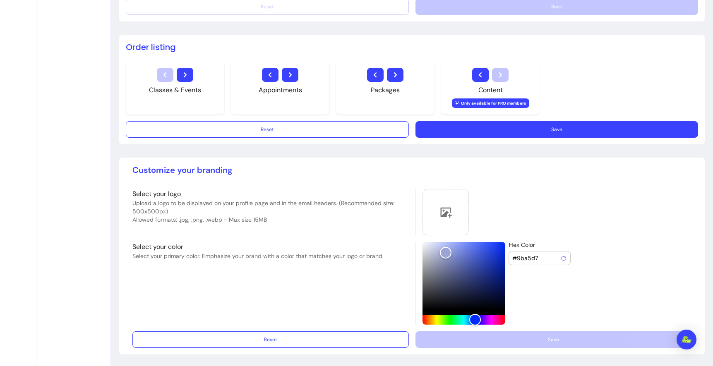
click at [539, 138] on button "Save" at bounding box center [557, 129] width 283 height 17
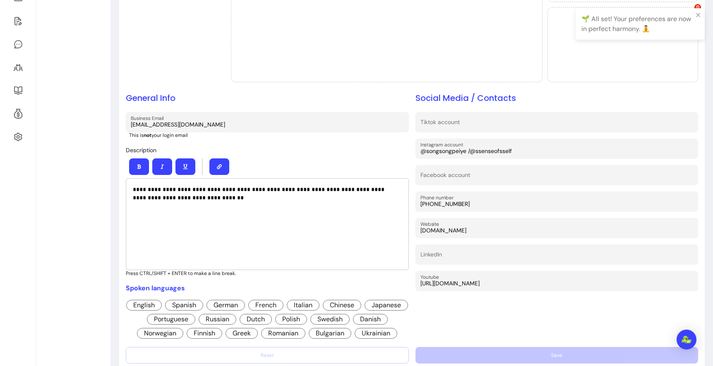
scroll to position [0, 0]
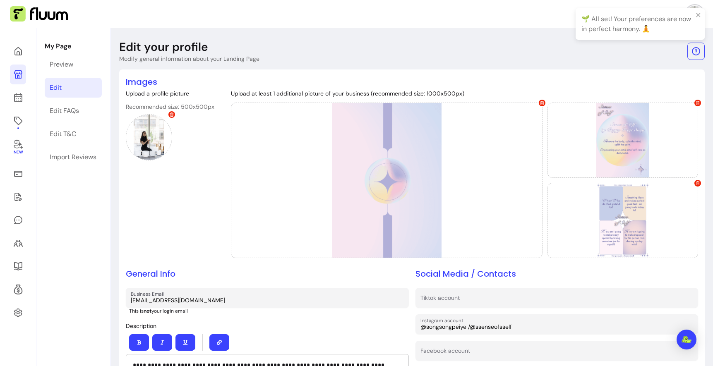
click at [46, 24] on nav "Song P." at bounding box center [356, 14] width 713 height 28
click at [46, 15] on img at bounding box center [39, 14] width 58 height 16
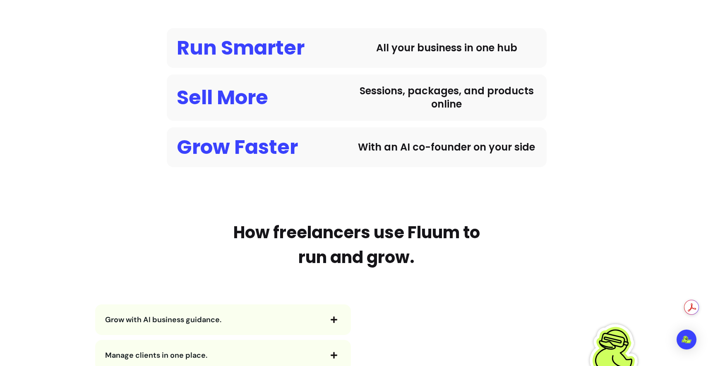
scroll to position [664, 0]
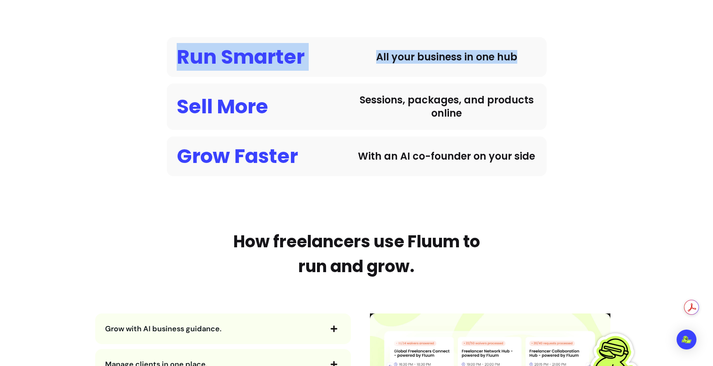
drag, startPoint x: 185, startPoint y: 133, endPoint x: 548, endPoint y: 133, distance: 363.0
click at [548, 133] on div "Run Smarter All your business in one hub Sell More Sessions, packages, and prod…" at bounding box center [357, 106] width 530 height 139
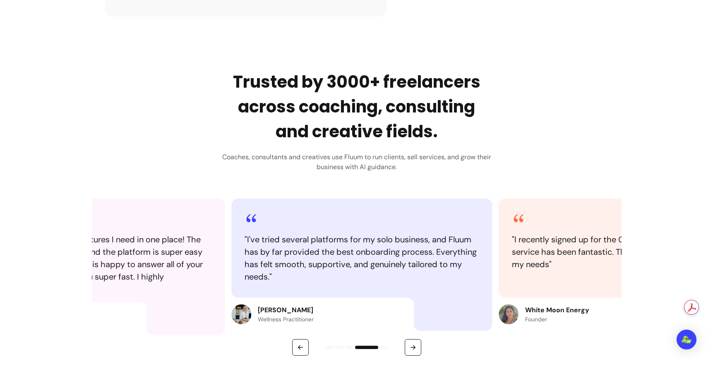
scroll to position [0, 0]
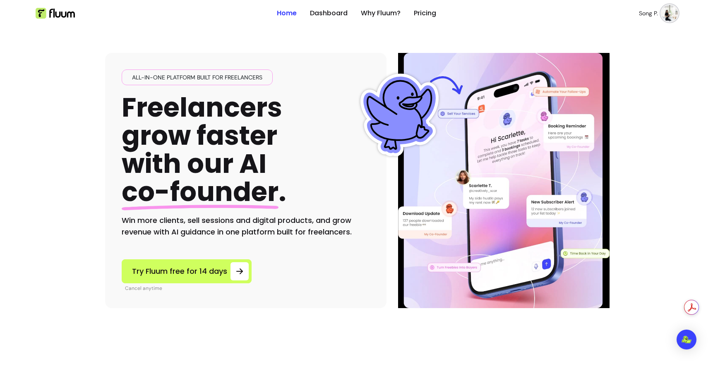
click at [62, 13] on img at bounding box center [55, 13] width 39 height 11
